Goal: Information Seeking & Learning: Find specific fact

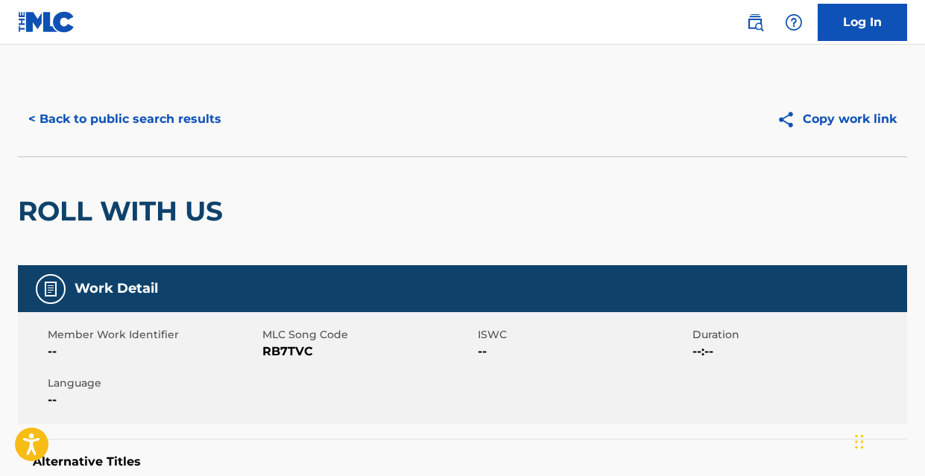
click at [168, 122] on button "< Back to public search results" at bounding box center [125, 119] width 214 height 37
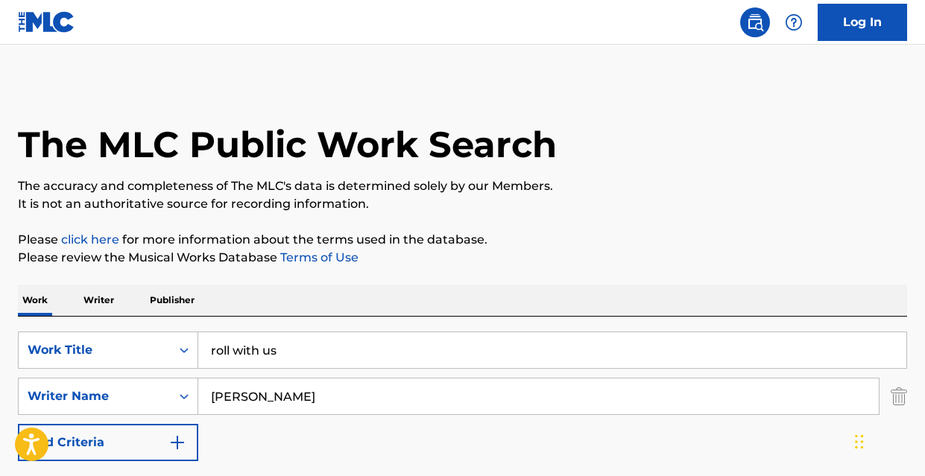
click at [295, 345] on input "roll with us" at bounding box center [552, 351] width 708 height 36
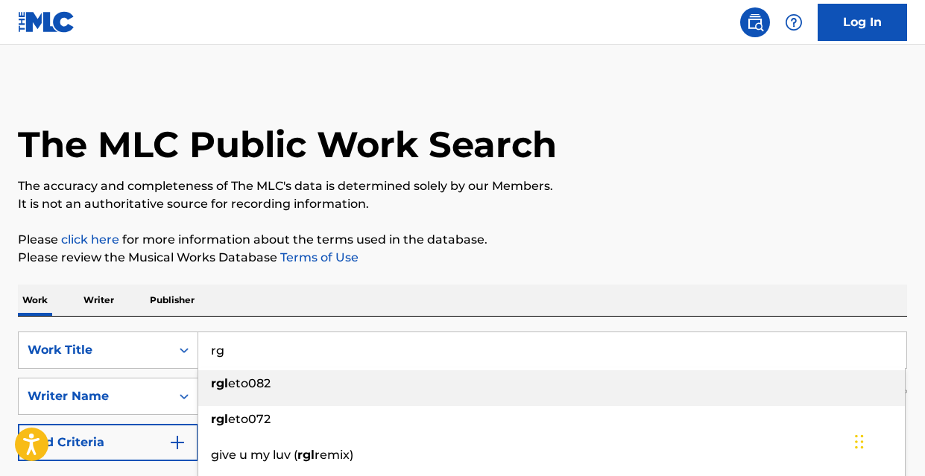
type input "r"
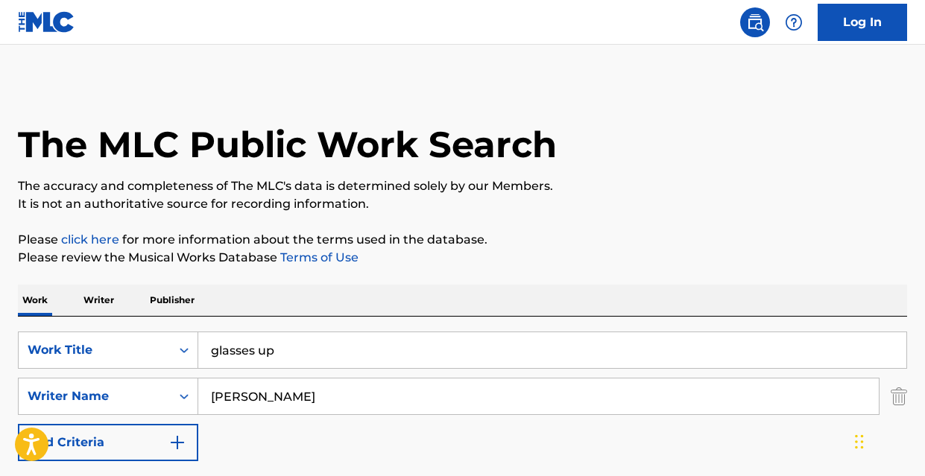
click at [425, 315] on div "Work Writer Publisher" at bounding box center [463, 300] width 890 height 31
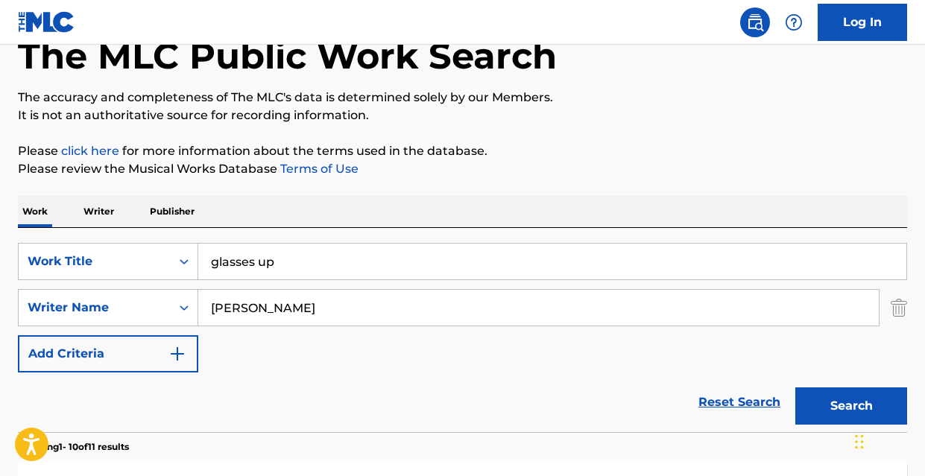
scroll to position [114, 0]
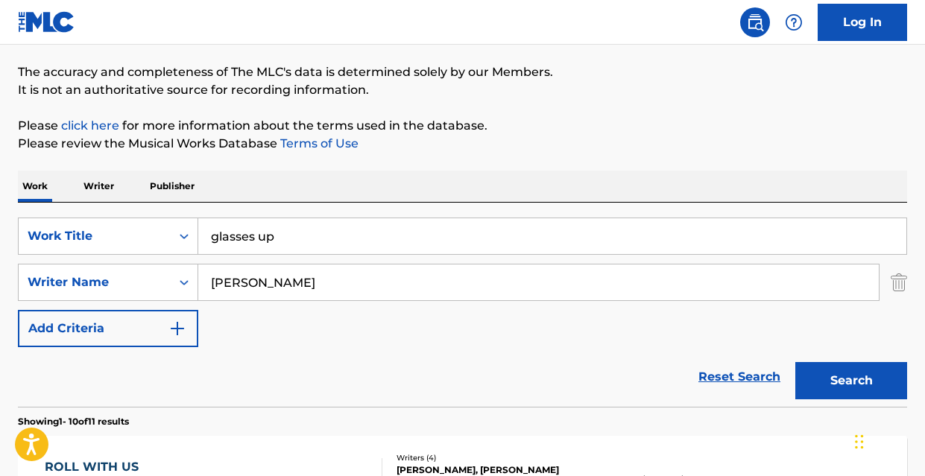
click at [855, 387] on button "Search" at bounding box center [852, 380] width 112 height 37
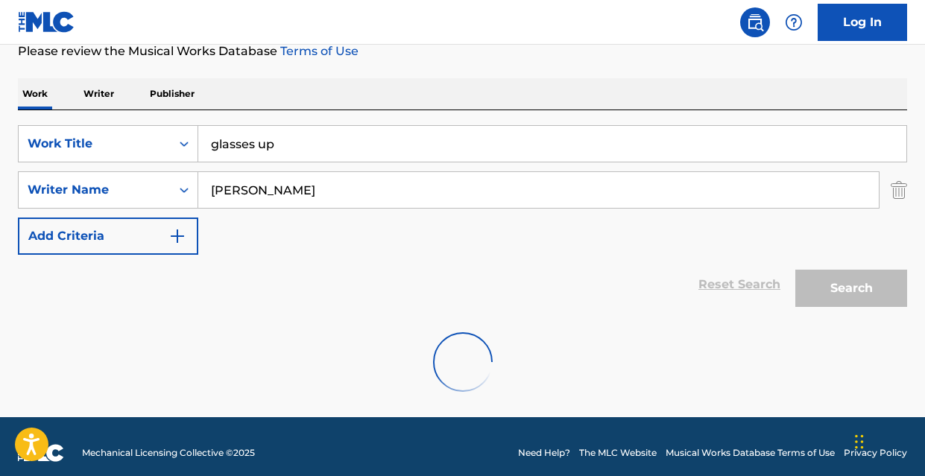
scroll to position [219, 0]
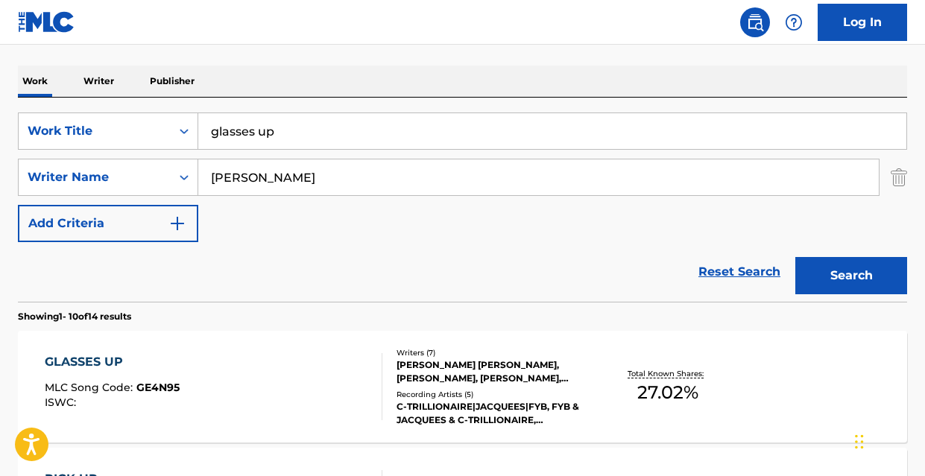
click at [293, 128] on input "glasses up" at bounding box center [552, 131] width 708 height 36
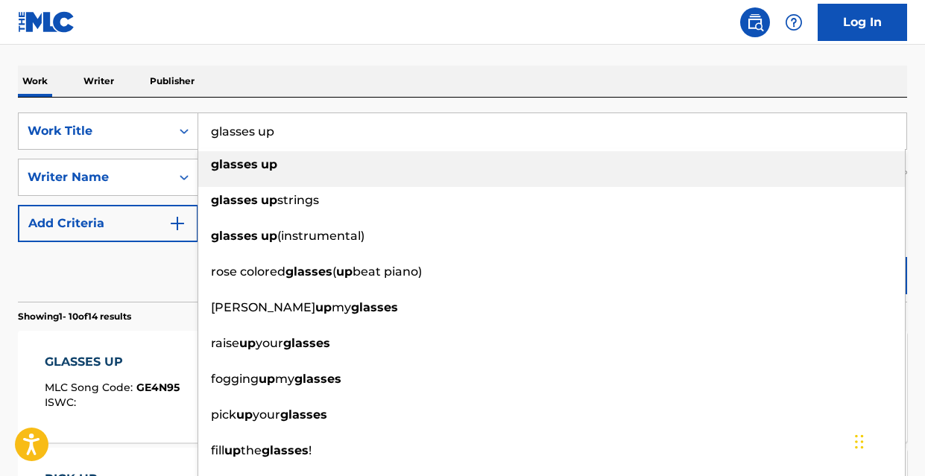
click at [293, 128] on input "glasses up" at bounding box center [552, 131] width 708 height 36
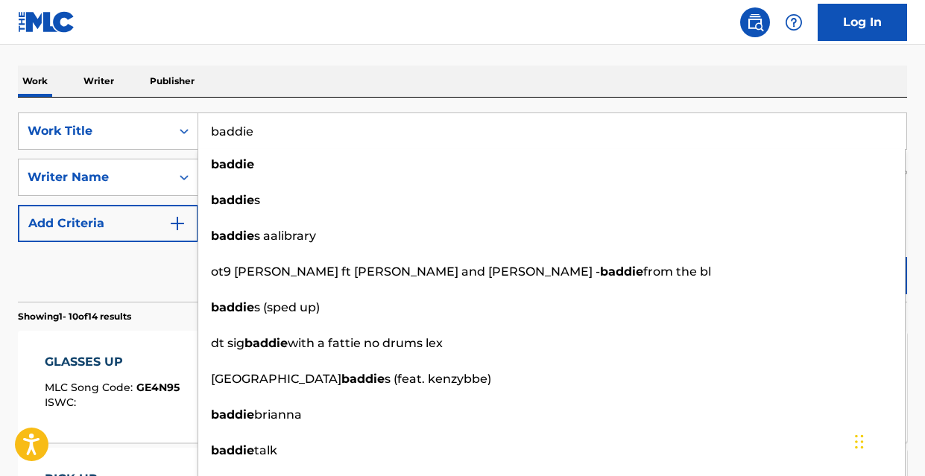
type input "baddie"
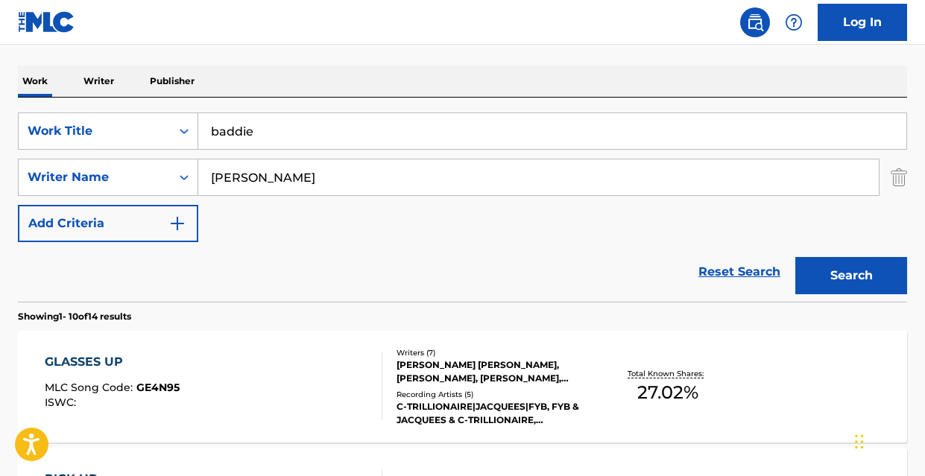
click at [142, 256] on div "Reset Search Search" at bounding box center [463, 272] width 890 height 60
click at [835, 283] on button "Search" at bounding box center [852, 275] width 112 height 37
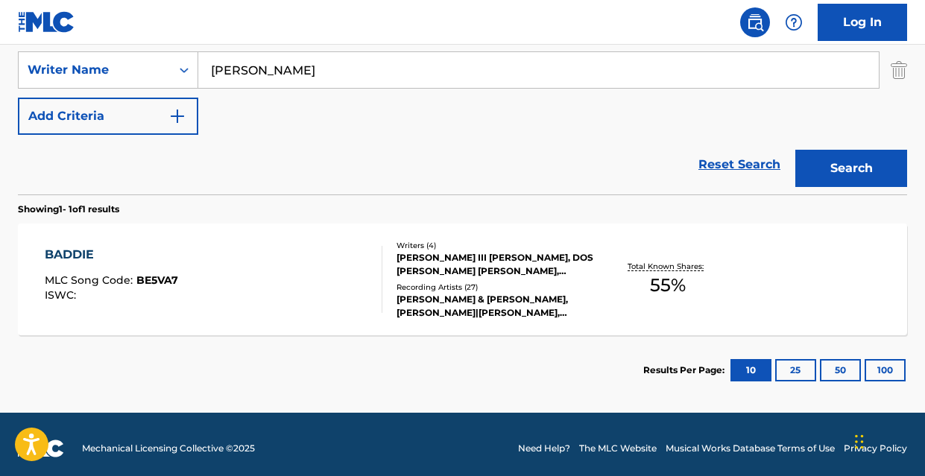
scroll to position [335, 0]
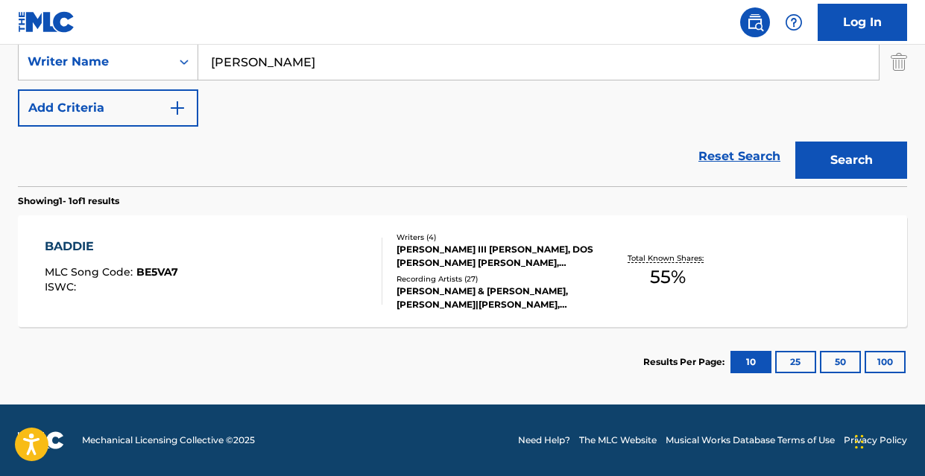
click at [70, 244] on div "BADDIE" at bounding box center [111, 247] width 133 height 18
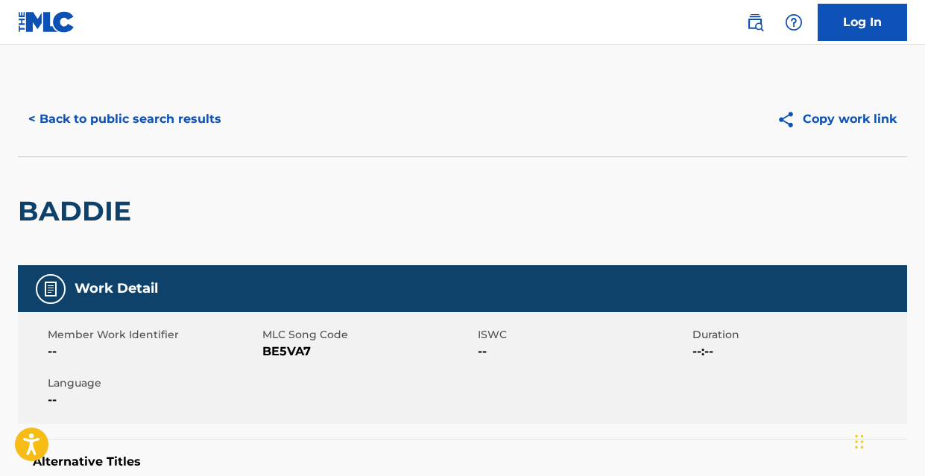
scroll to position [250, 0]
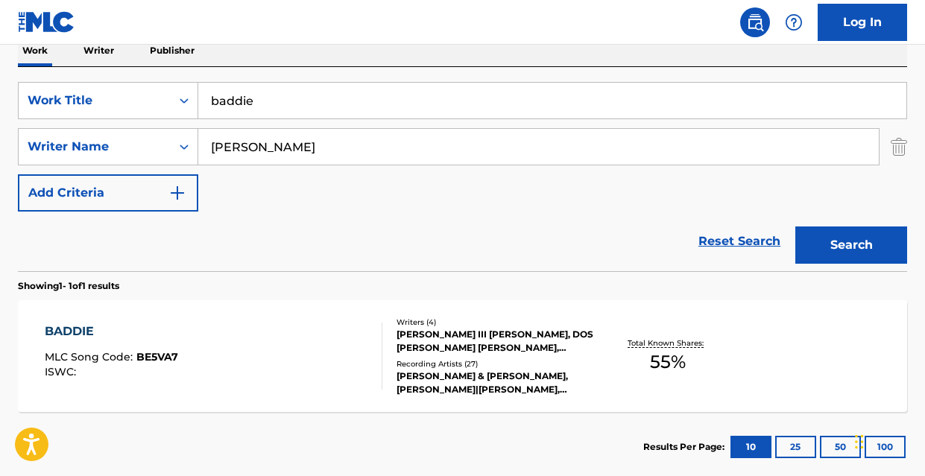
click at [364, 100] on input "baddie" at bounding box center [552, 101] width 708 height 36
click at [248, 101] on input "good good life" at bounding box center [552, 101] width 708 height 36
click at [66, 251] on div "Reset Search Search" at bounding box center [463, 242] width 890 height 60
click at [866, 248] on button "Search" at bounding box center [852, 245] width 112 height 37
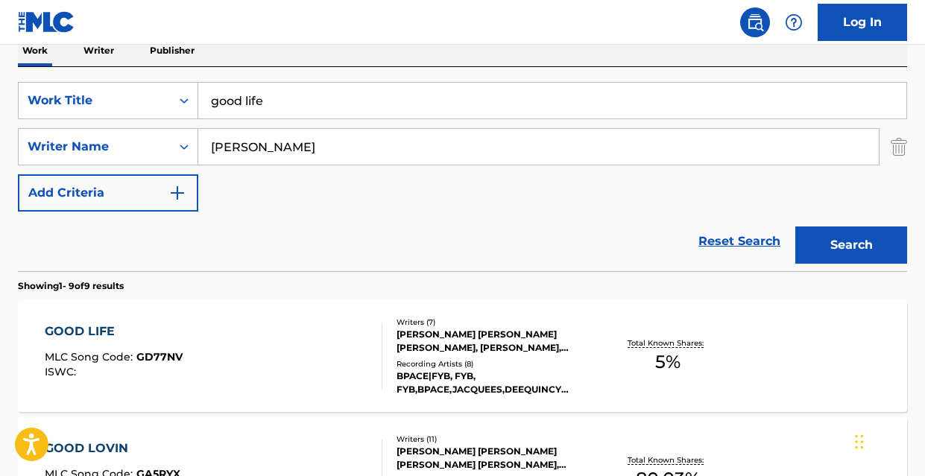
click at [290, 97] on input "good life" at bounding box center [552, 101] width 708 height 36
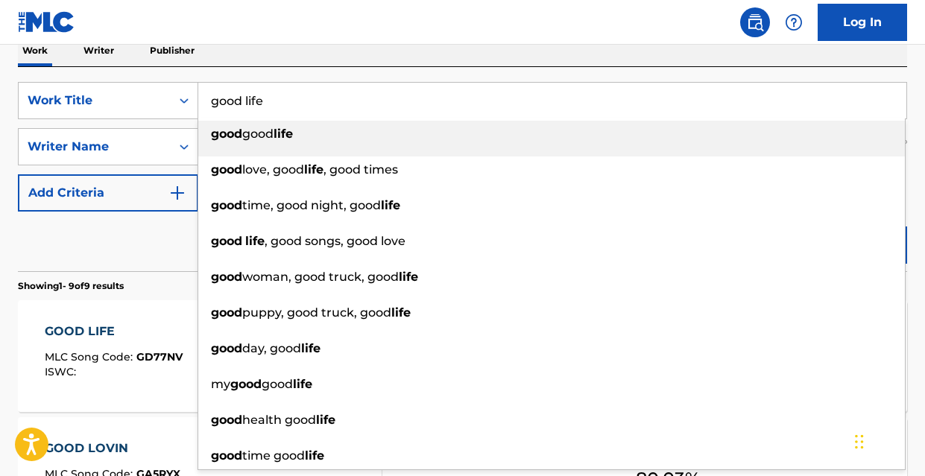
click at [290, 100] on input "good life" at bounding box center [552, 101] width 708 height 36
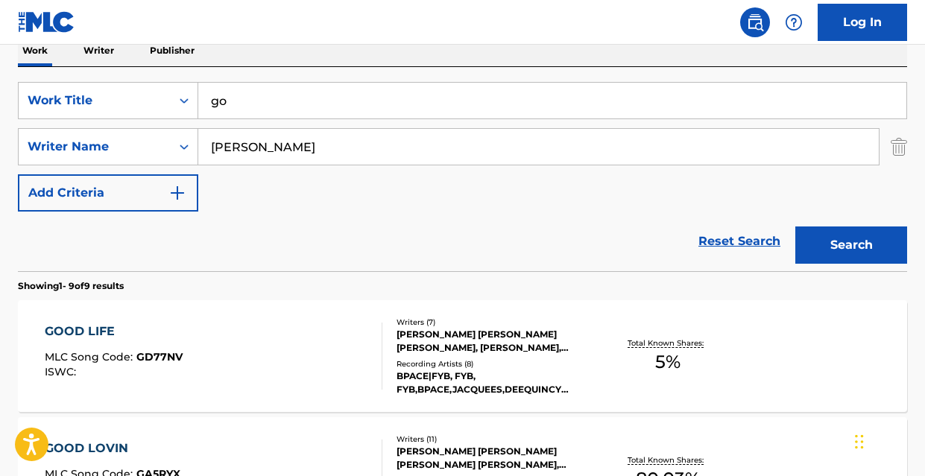
type input "g"
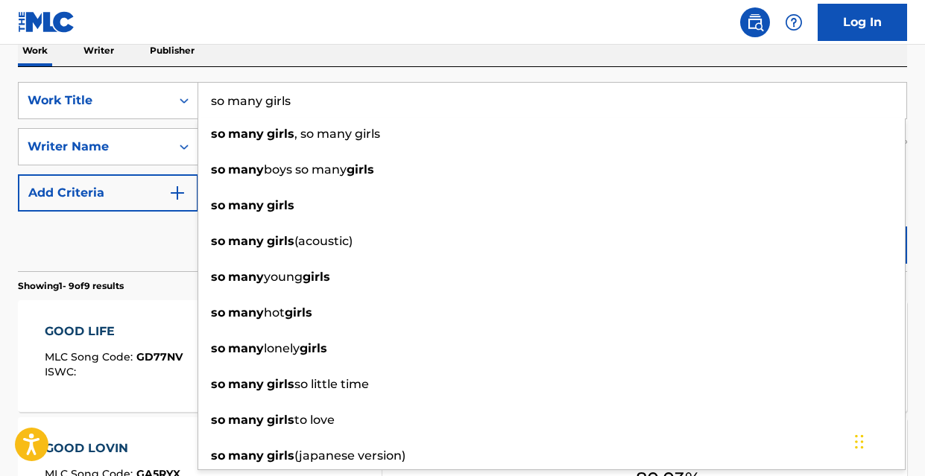
type input "so many girls"
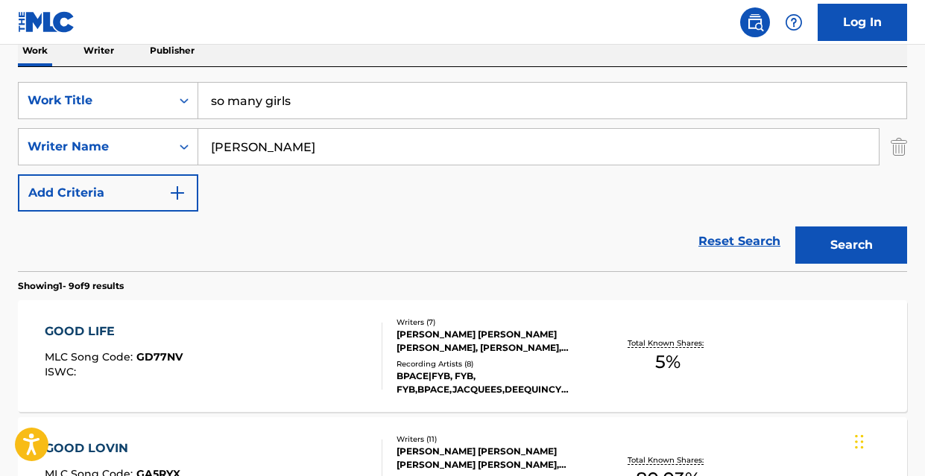
click at [161, 231] on div "Reset Search Search" at bounding box center [463, 242] width 890 height 60
click at [852, 248] on button "Search" at bounding box center [852, 245] width 112 height 37
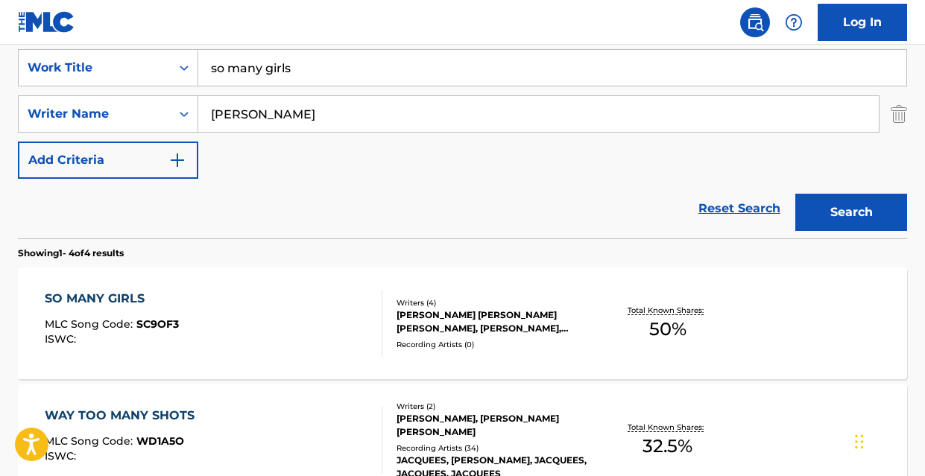
scroll to position [284, 0]
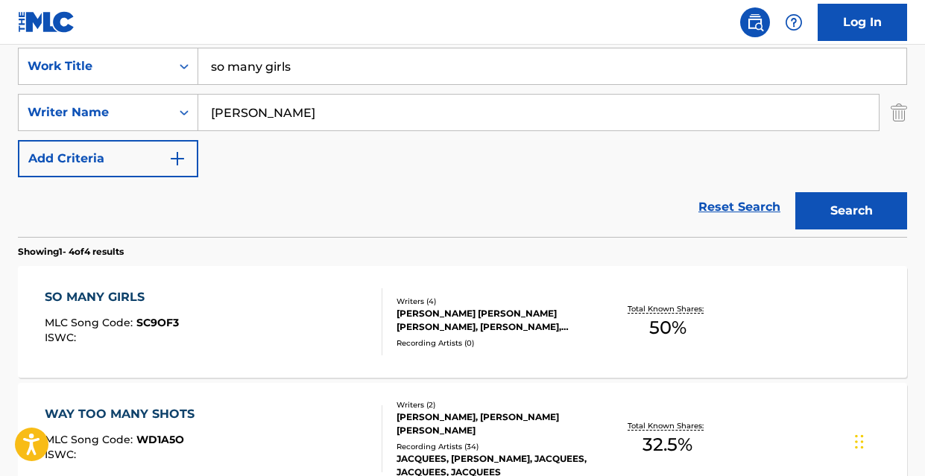
click at [327, 292] on div "SO MANY GIRLS MLC Song Code : SC9OF3 ISWC :" at bounding box center [214, 322] width 338 height 67
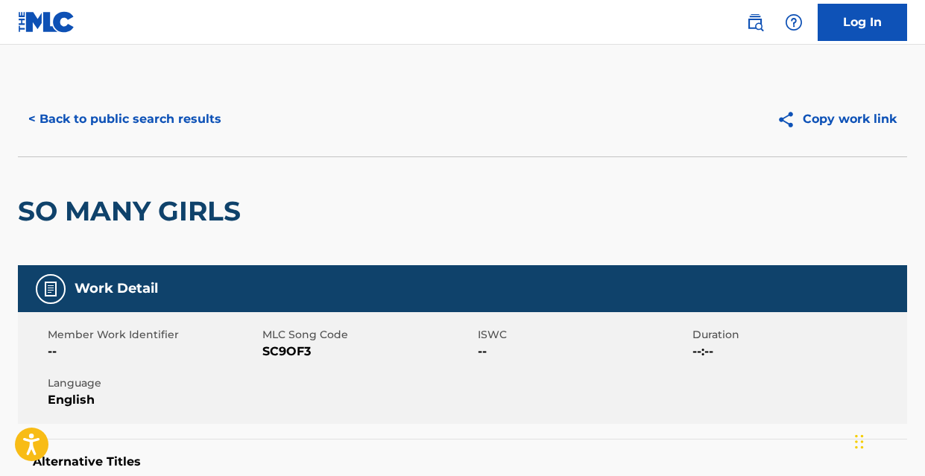
click at [133, 122] on button "< Back to public search results" at bounding box center [125, 119] width 214 height 37
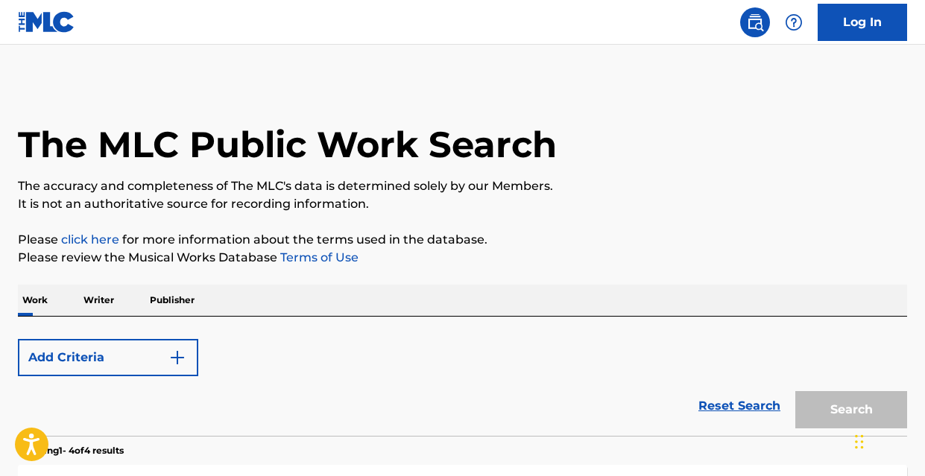
scroll to position [284, 0]
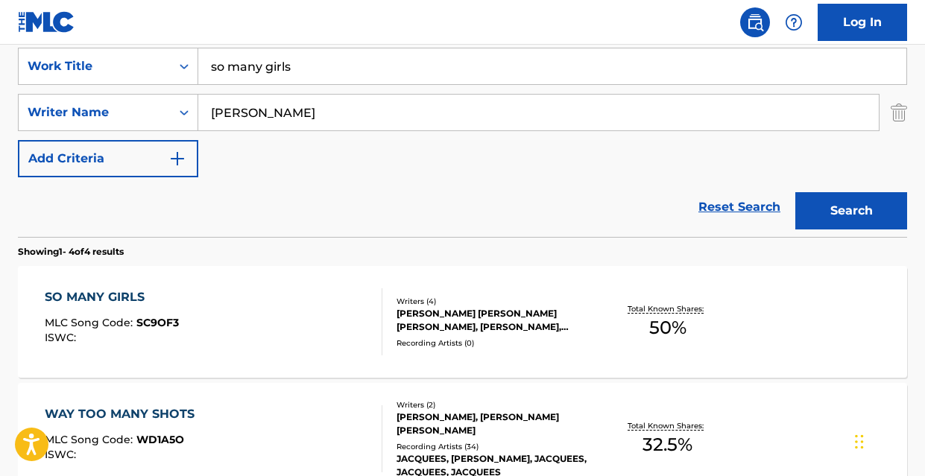
click at [314, 70] on input "so many girls" at bounding box center [552, 66] width 708 height 36
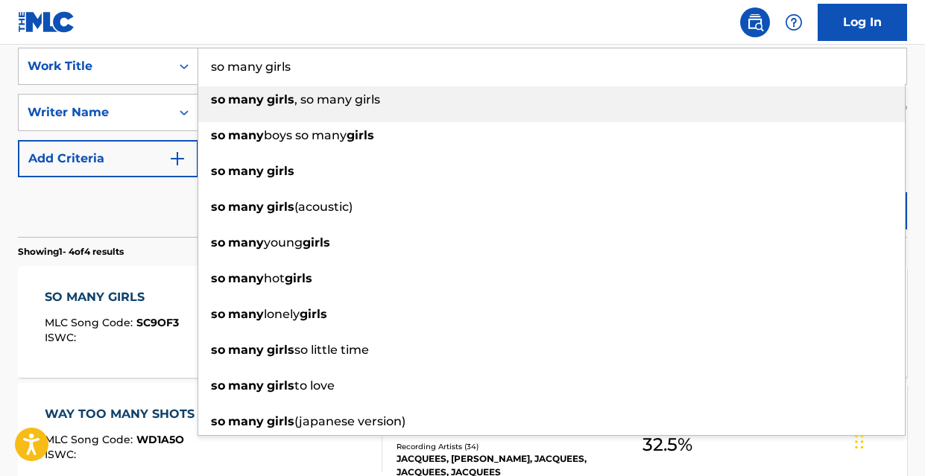
click at [314, 70] on input "so many girls" at bounding box center [552, 66] width 708 height 36
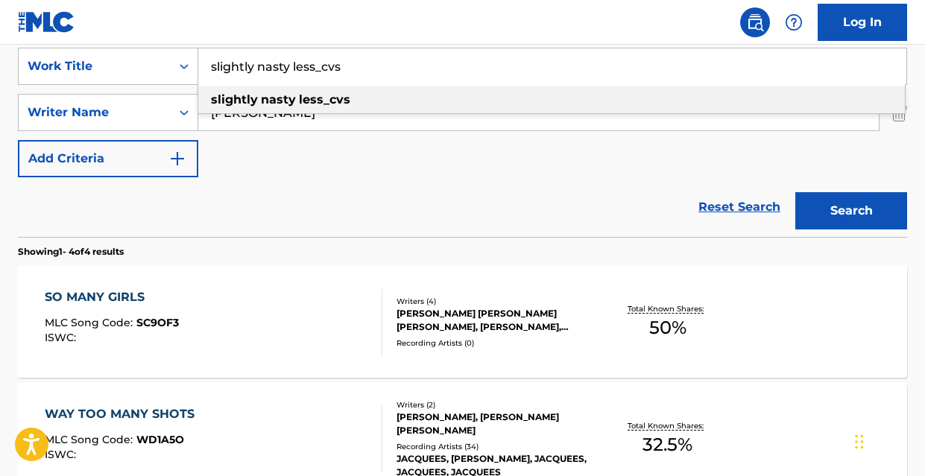
drag, startPoint x: 347, startPoint y: 66, endPoint x: 207, endPoint y: 60, distance: 139.6
click at [207, 61] on input "slightly nasty less_cvs" at bounding box center [552, 66] width 708 height 36
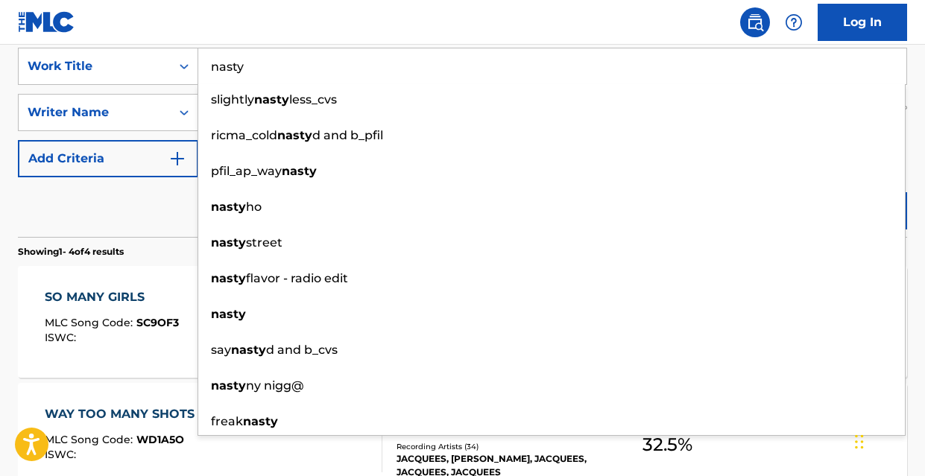
type input "nasty"
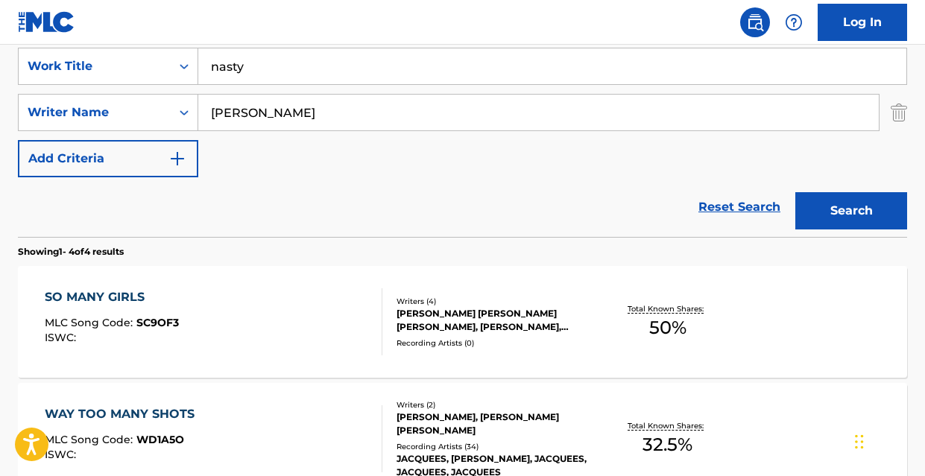
click at [135, 203] on div "Reset Search Search" at bounding box center [463, 207] width 890 height 60
click at [833, 213] on button "Search" at bounding box center [852, 210] width 112 height 37
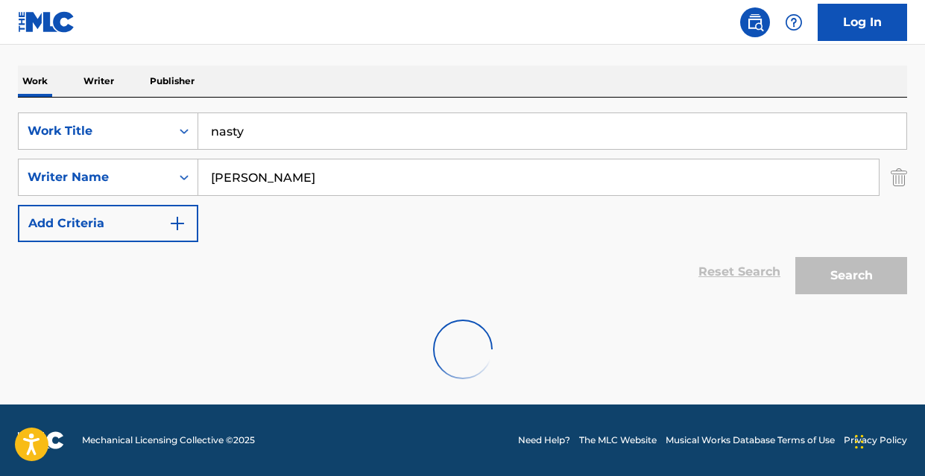
scroll to position [171, 0]
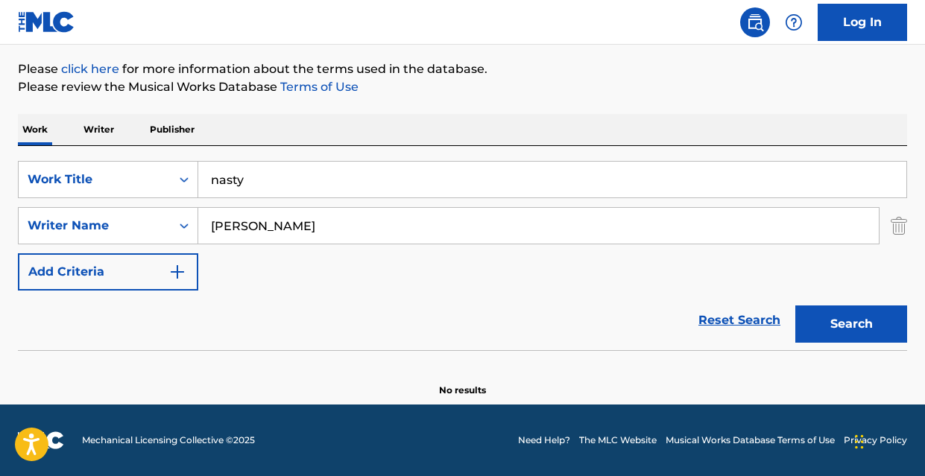
click at [846, 327] on button "Search" at bounding box center [852, 324] width 112 height 37
click at [281, 212] on input "[PERSON_NAME]" at bounding box center [538, 226] width 681 height 36
type input "[PERSON_NAME]"
click at [796, 306] on button "Search" at bounding box center [852, 324] width 112 height 37
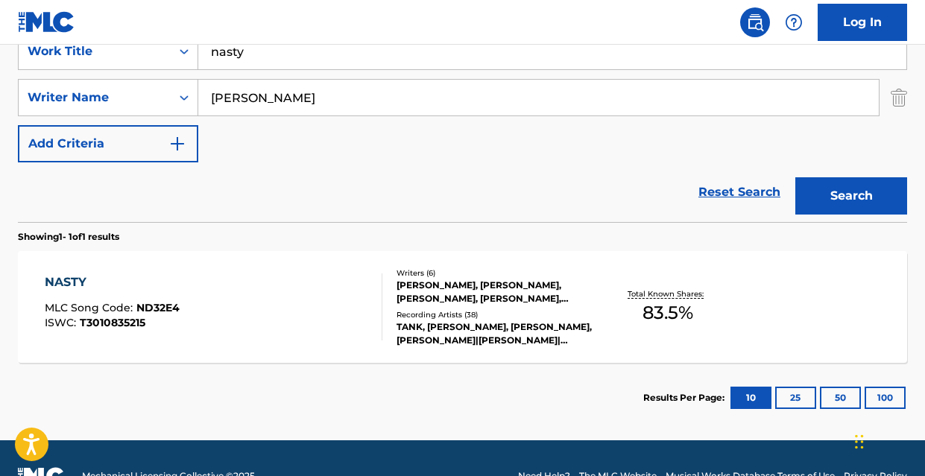
scroll to position [300, 0]
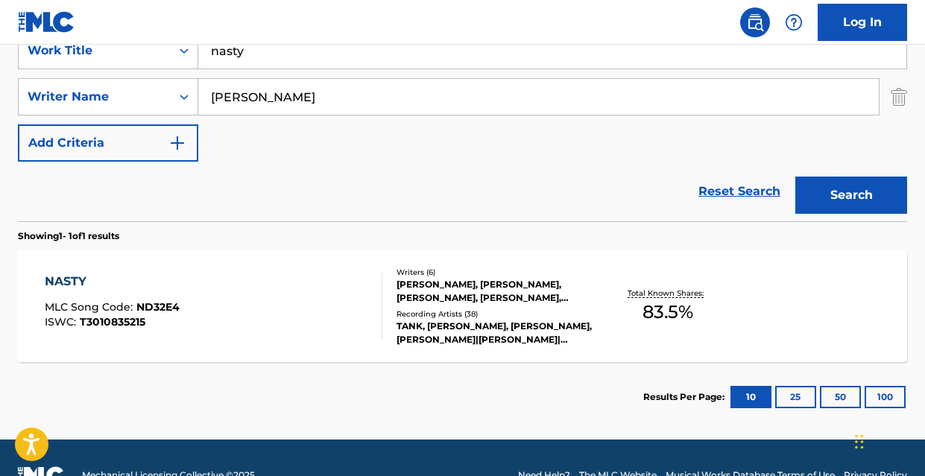
click at [58, 270] on div "NASTY MLC Song Code : ND32E4 ISWC : T3010835215 Writers ( 6 ) [PERSON_NAME], [P…" at bounding box center [463, 307] width 890 height 112
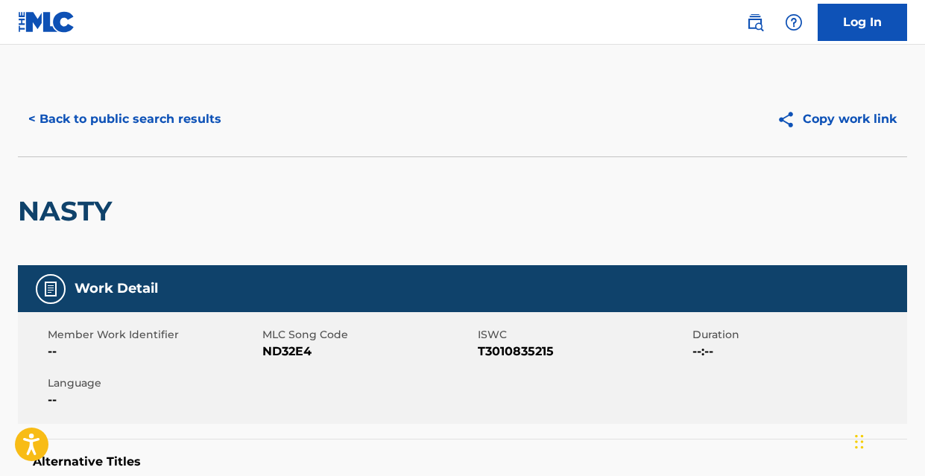
click at [160, 132] on button "< Back to public search results" at bounding box center [125, 119] width 214 height 37
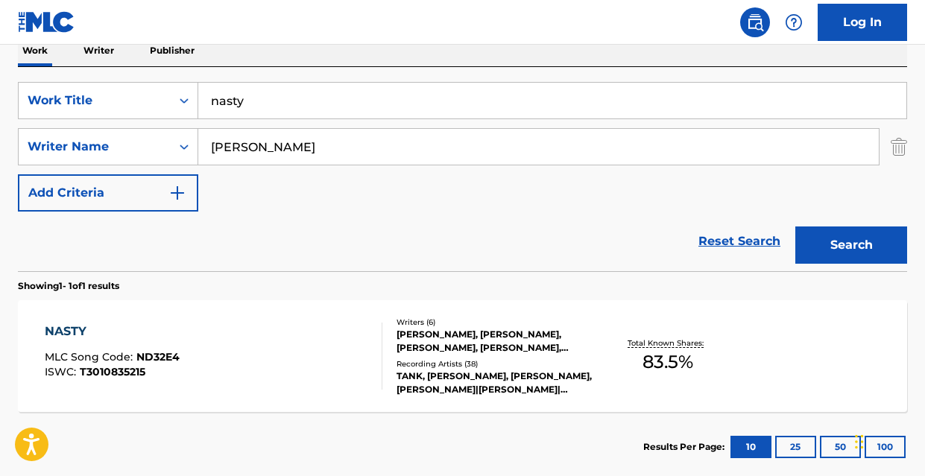
click at [284, 90] on input "nasty" at bounding box center [552, 101] width 708 height 36
click at [286, 103] on input "love & loyalty" at bounding box center [552, 101] width 708 height 36
click at [284, 103] on input "love & loyalty" at bounding box center [552, 101] width 708 height 36
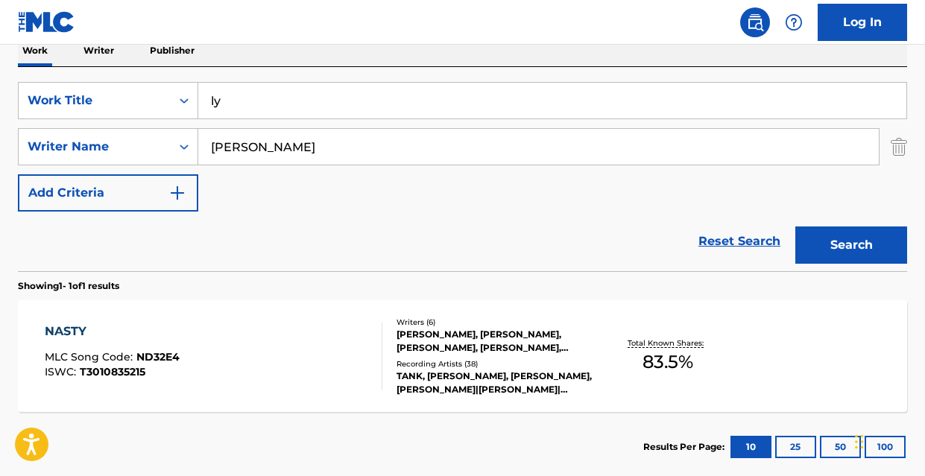
type input "l"
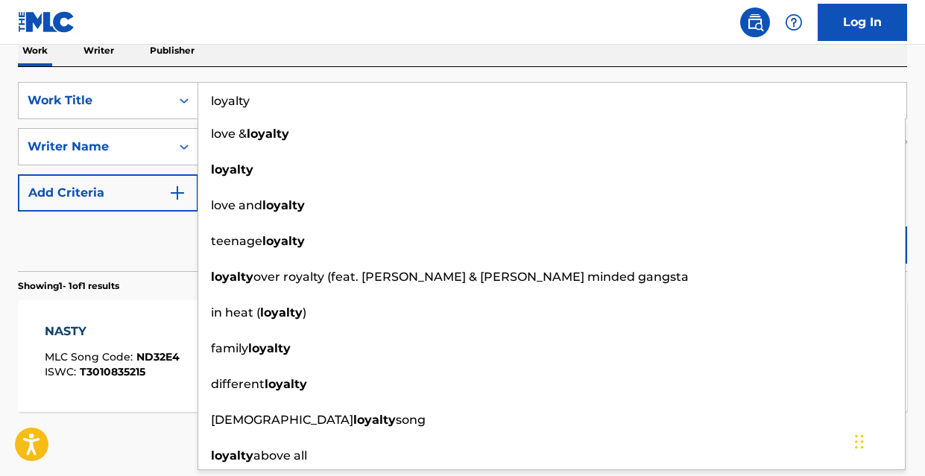
type input "loyalty"
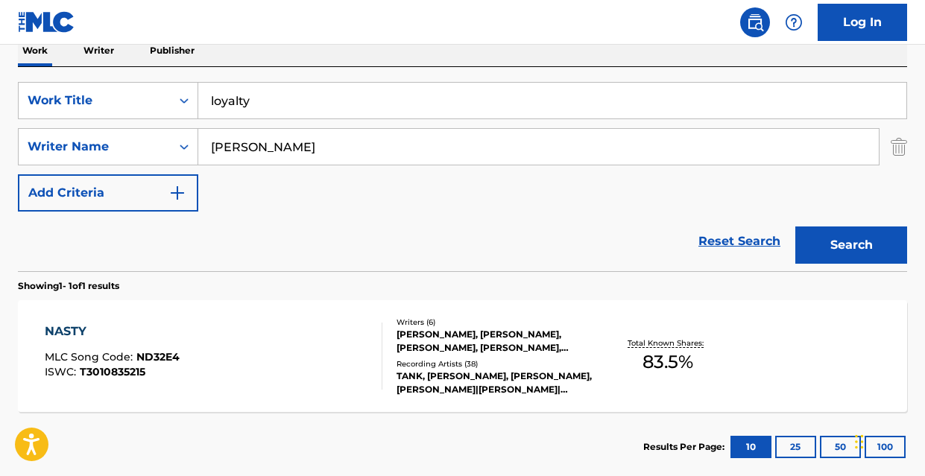
click at [163, 223] on div "Reset Search Search" at bounding box center [463, 242] width 890 height 60
click at [829, 242] on button "Search" at bounding box center [852, 245] width 112 height 37
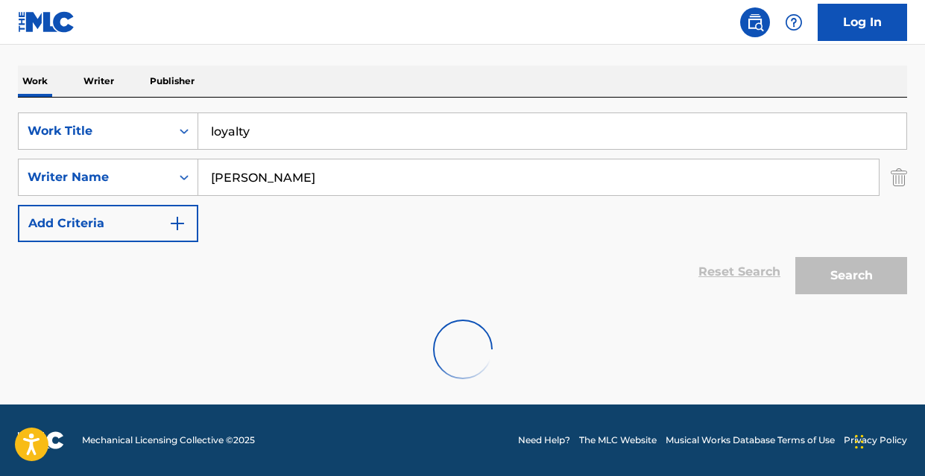
scroll to position [171, 0]
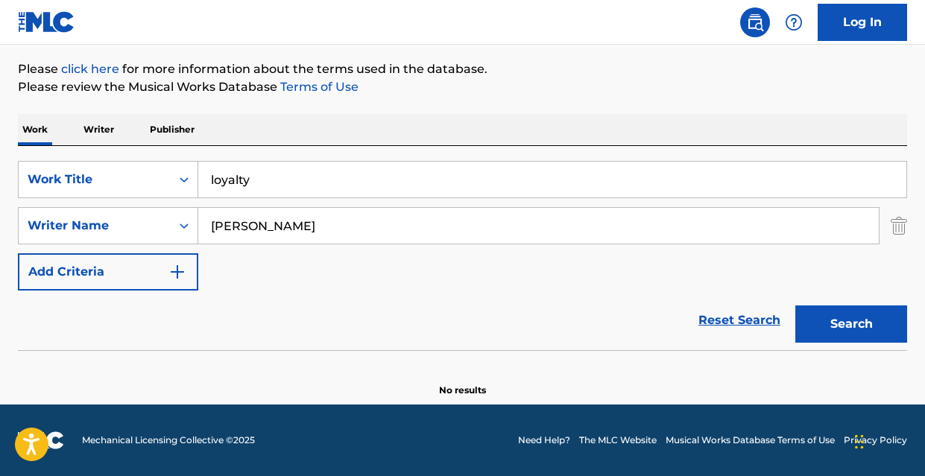
click at [397, 225] on input "[PERSON_NAME]" at bounding box center [538, 226] width 681 height 36
type input "[PERSON_NAME]"
click at [796, 306] on button "Search" at bounding box center [852, 324] width 112 height 37
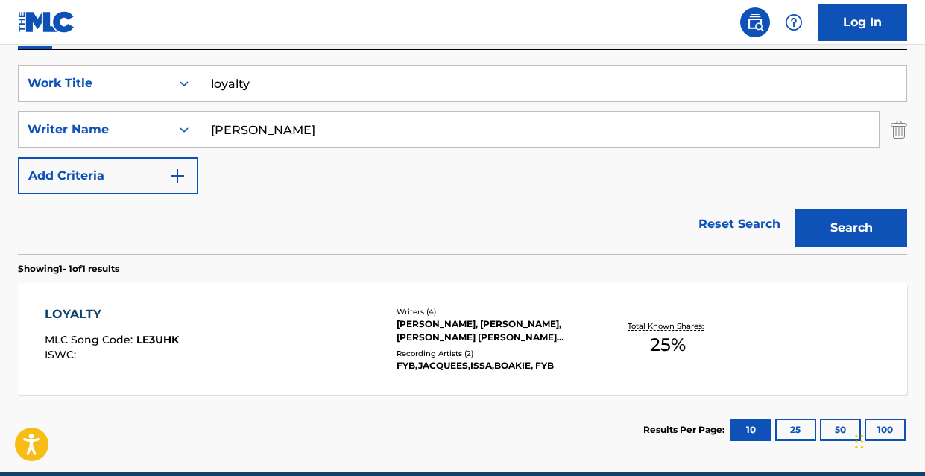
scroll to position [335, 0]
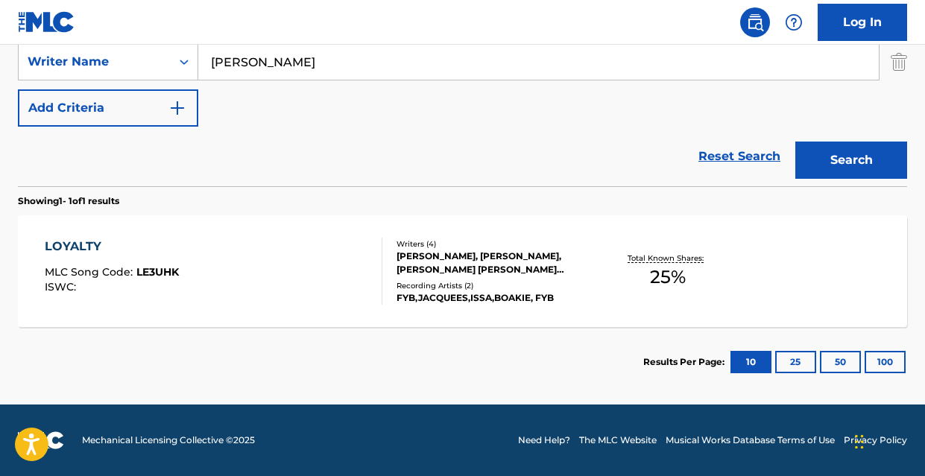
click at [298, 291] on div "LOYALTY MLC Song Code : LE3UHK ISWC :" at bounding box center [214, 271] width 338 height 67
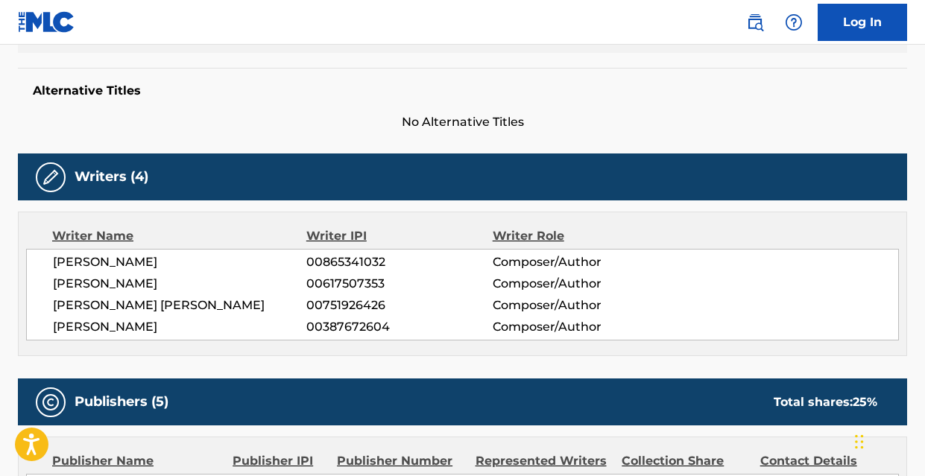
scroll to position [386, 0]
